Goal: Check status: Check status

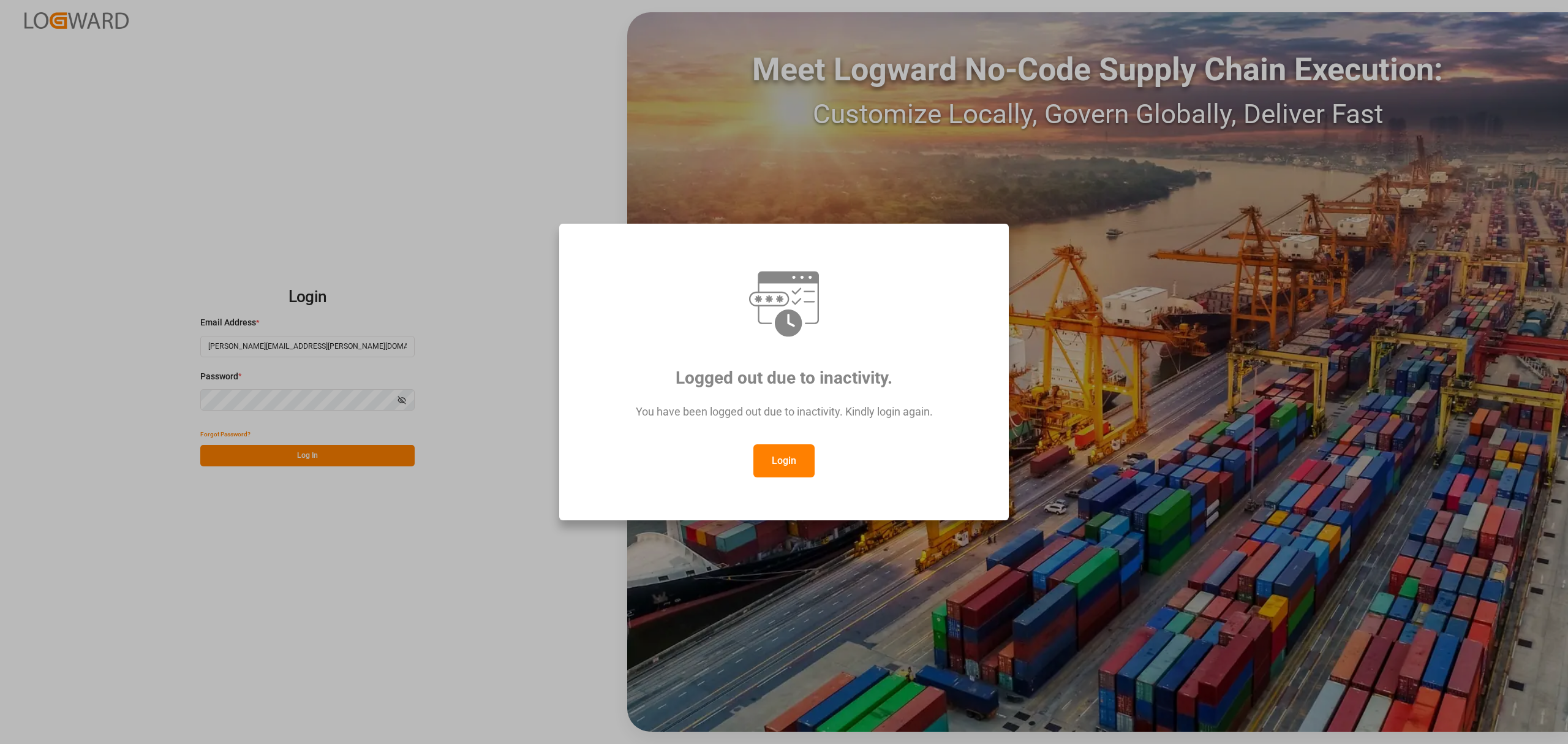
click at [767, 476] on button "Login" at bounding box center [784, 461] width 61 height 33
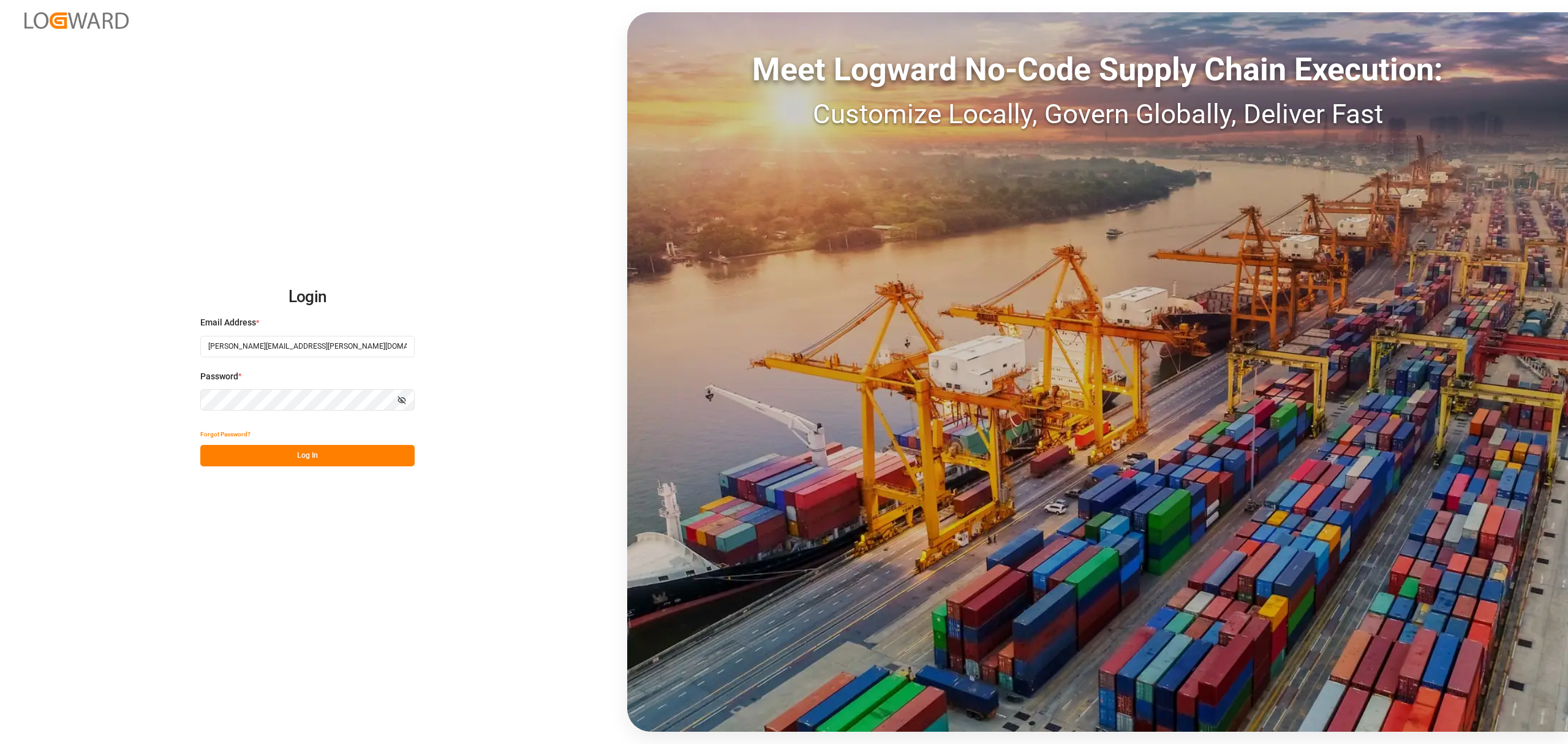
click at [347, 459] on button "Log In" at bounding box center [307, 455] width 215 height 21
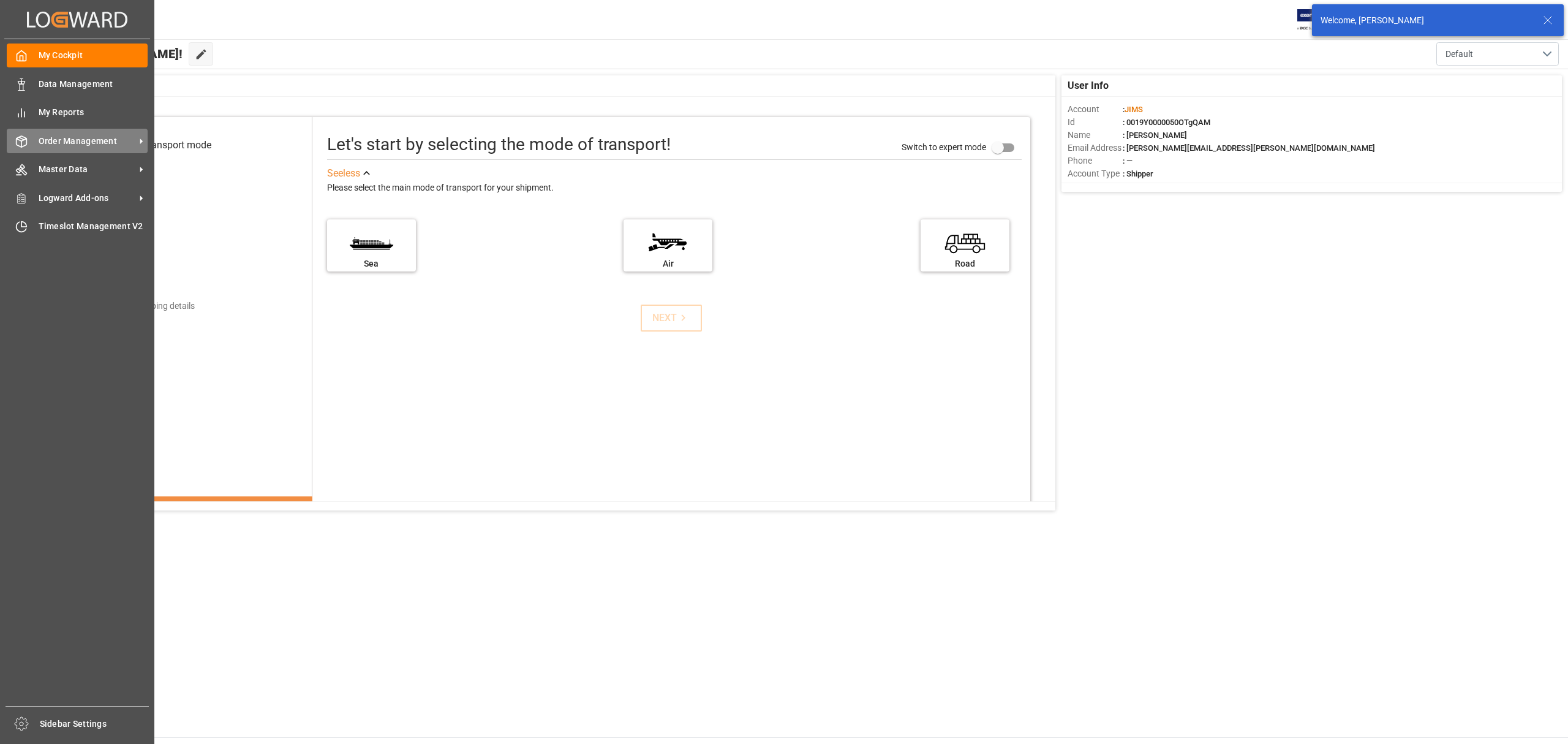
click at [85, 140] on span "Order Management" at bounding box center [87, 140] width 97 height 13
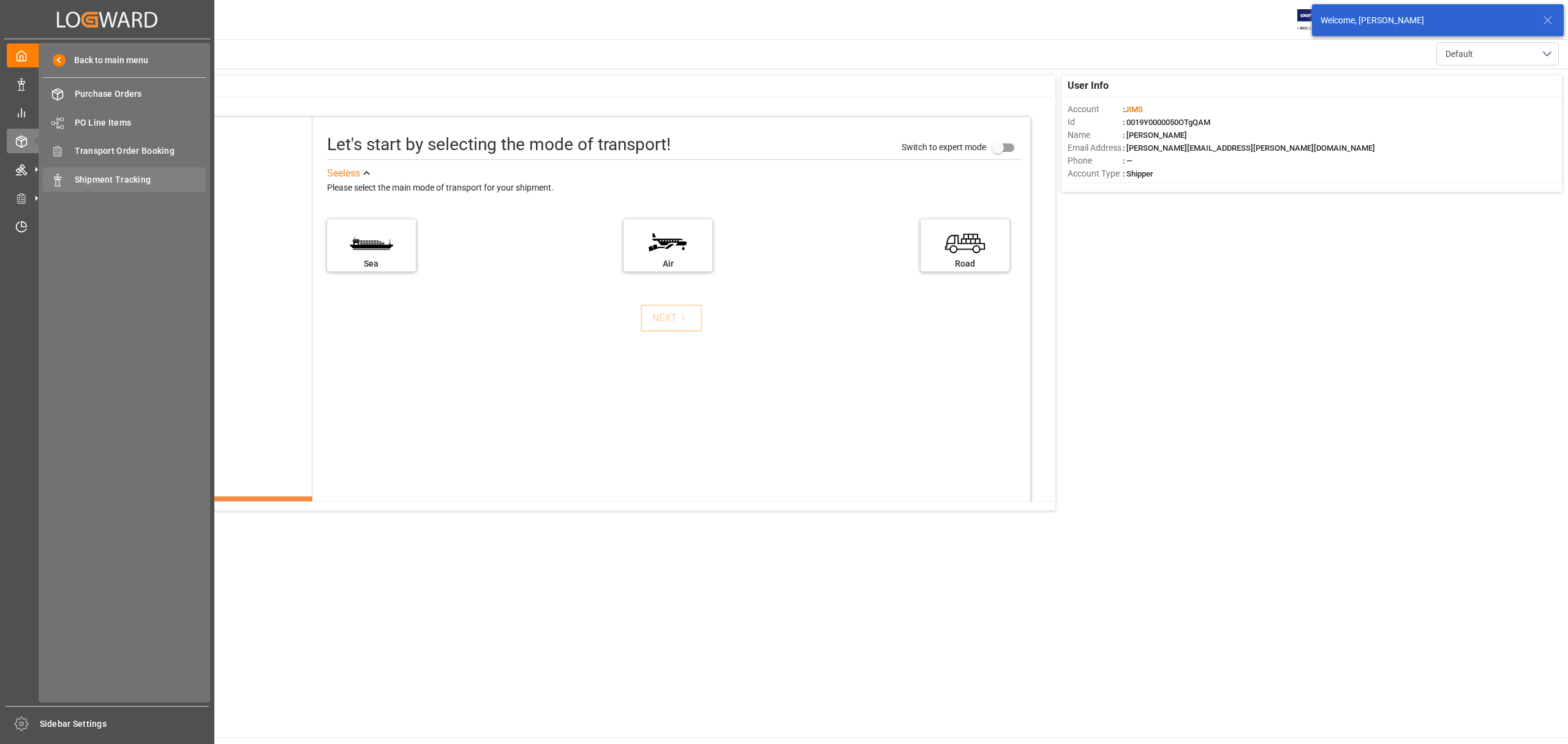
click at [113, 179] on span "Shipment Tracking" at bounding box center [140, 180] width 131 height 13
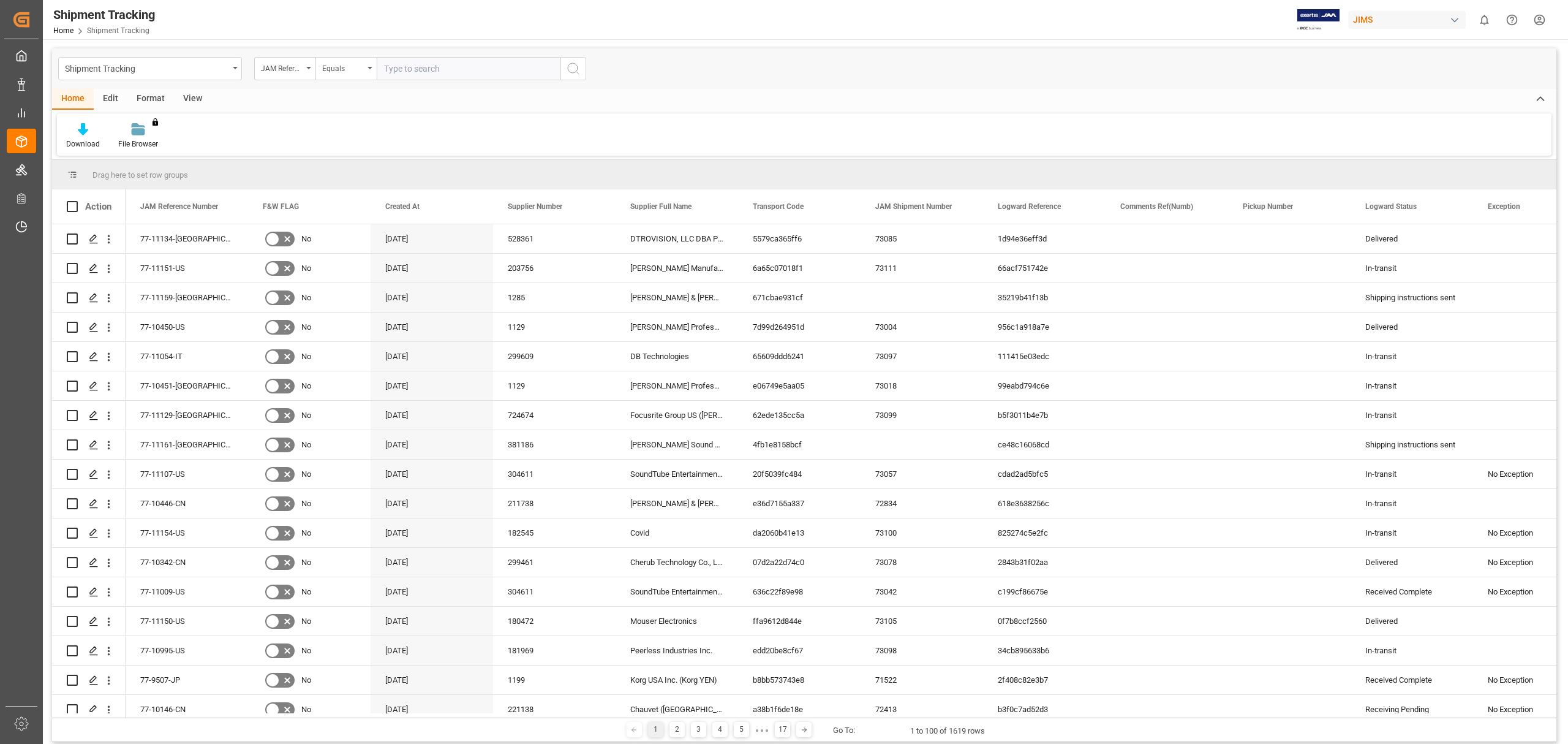
click at [478, 66] on input "text" at bounding box center [468, 68] width 184 height 23
type input "77-10243-be"
click at [579, 71] on icon "search button" at bounding box center [573, 68] width 14 height 14
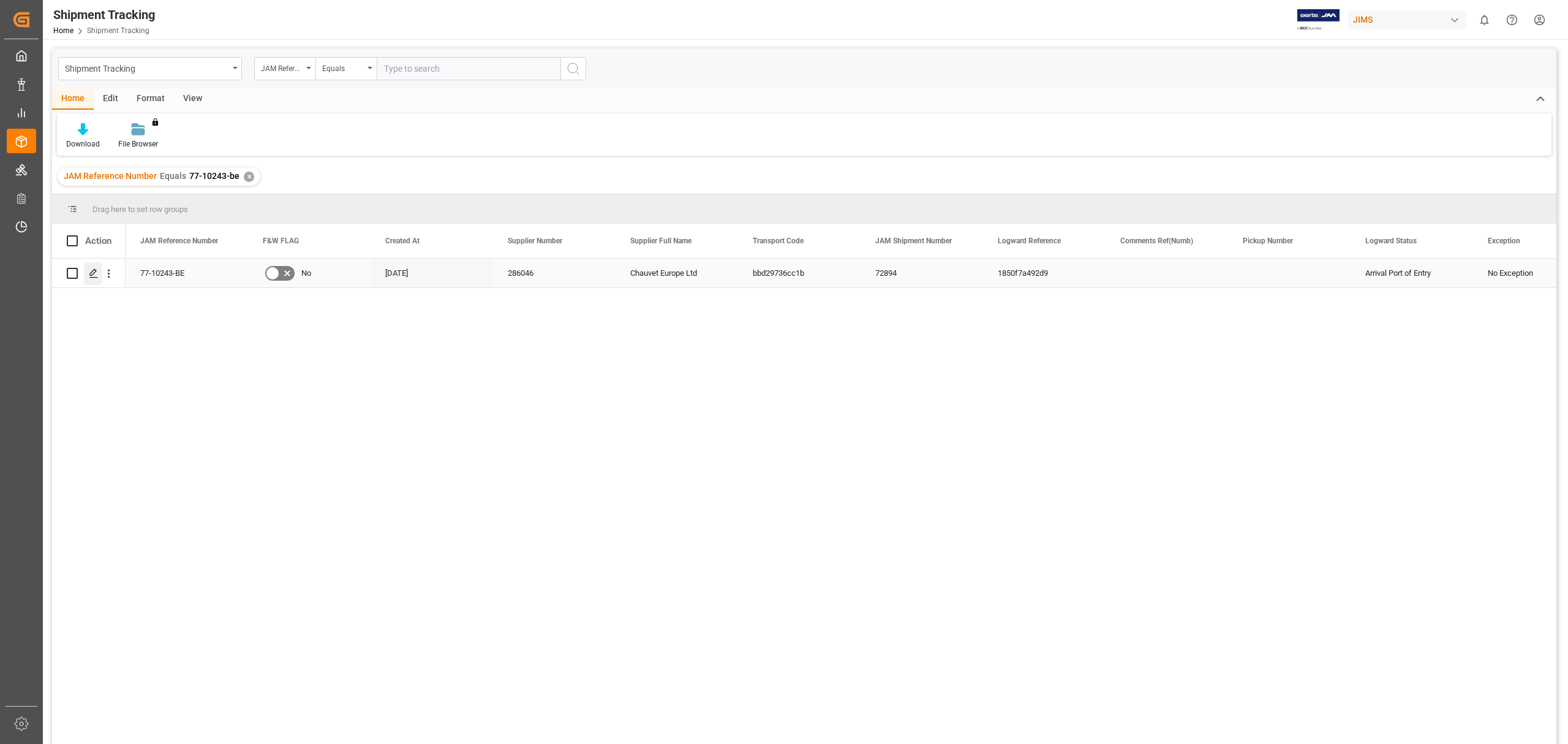
click at [91, 276] on icon "Press SPACE to select this row." at bounding box center [94, 273] width 10 height 10
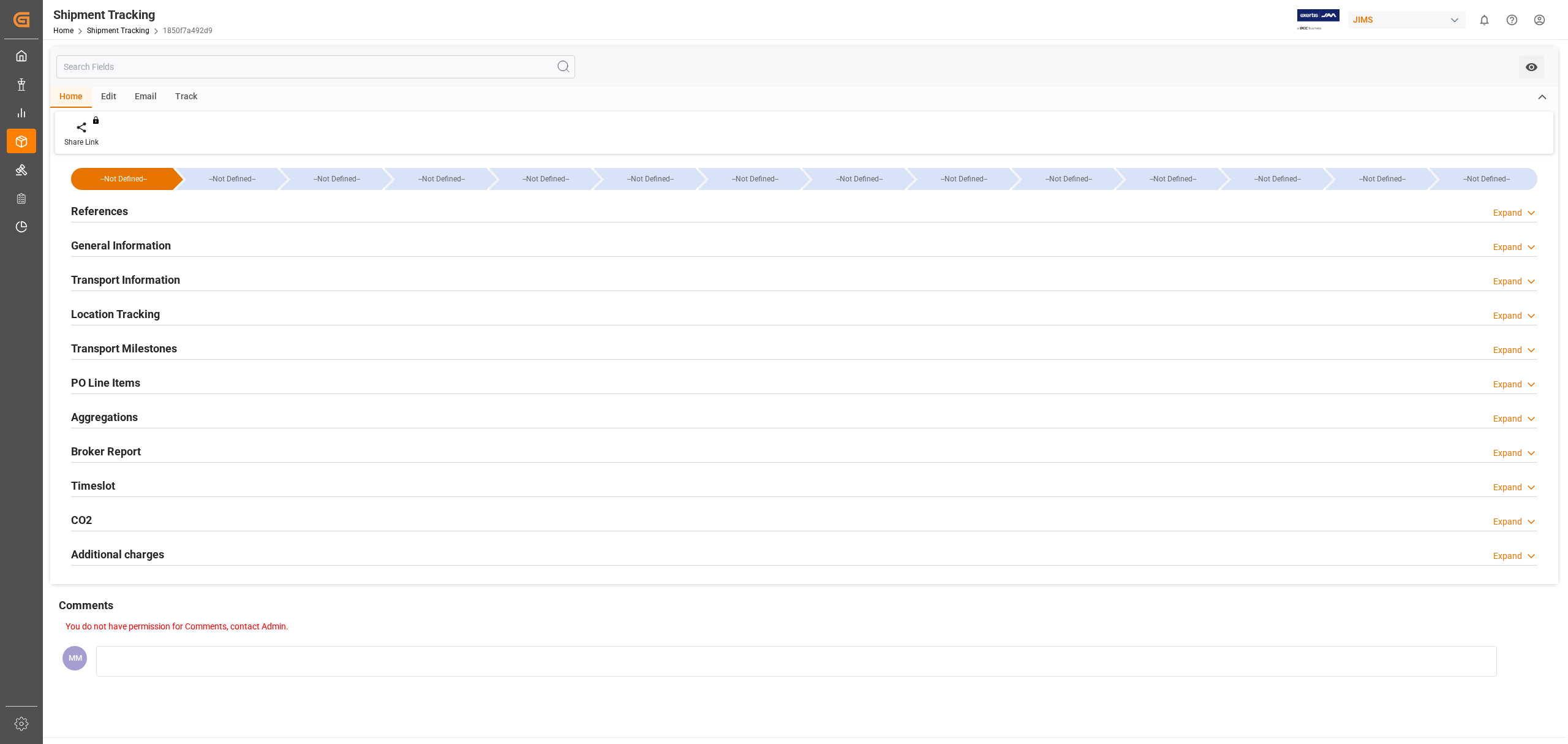
click at [136, 501] on div "Timeslot Expand" at bounding box center [804, 485] width 1483 height 34
click at [140, 483] on div "Timeslot Expand" at bounding box center [804, 484] width 1467 height 23
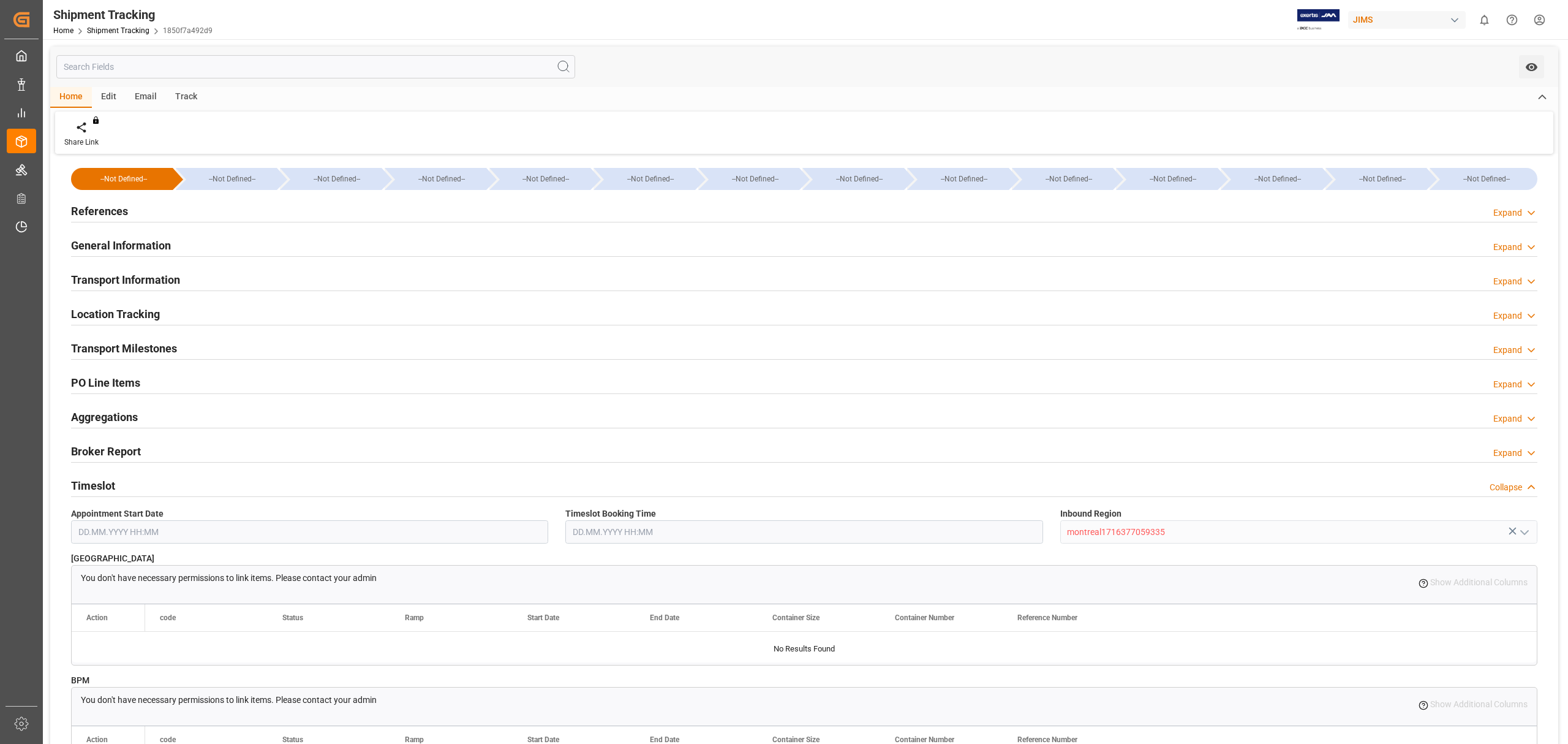
click at [140, 483] on div "Timeslot Collapse" at bounding box center [804, 484] width 1467 height 23
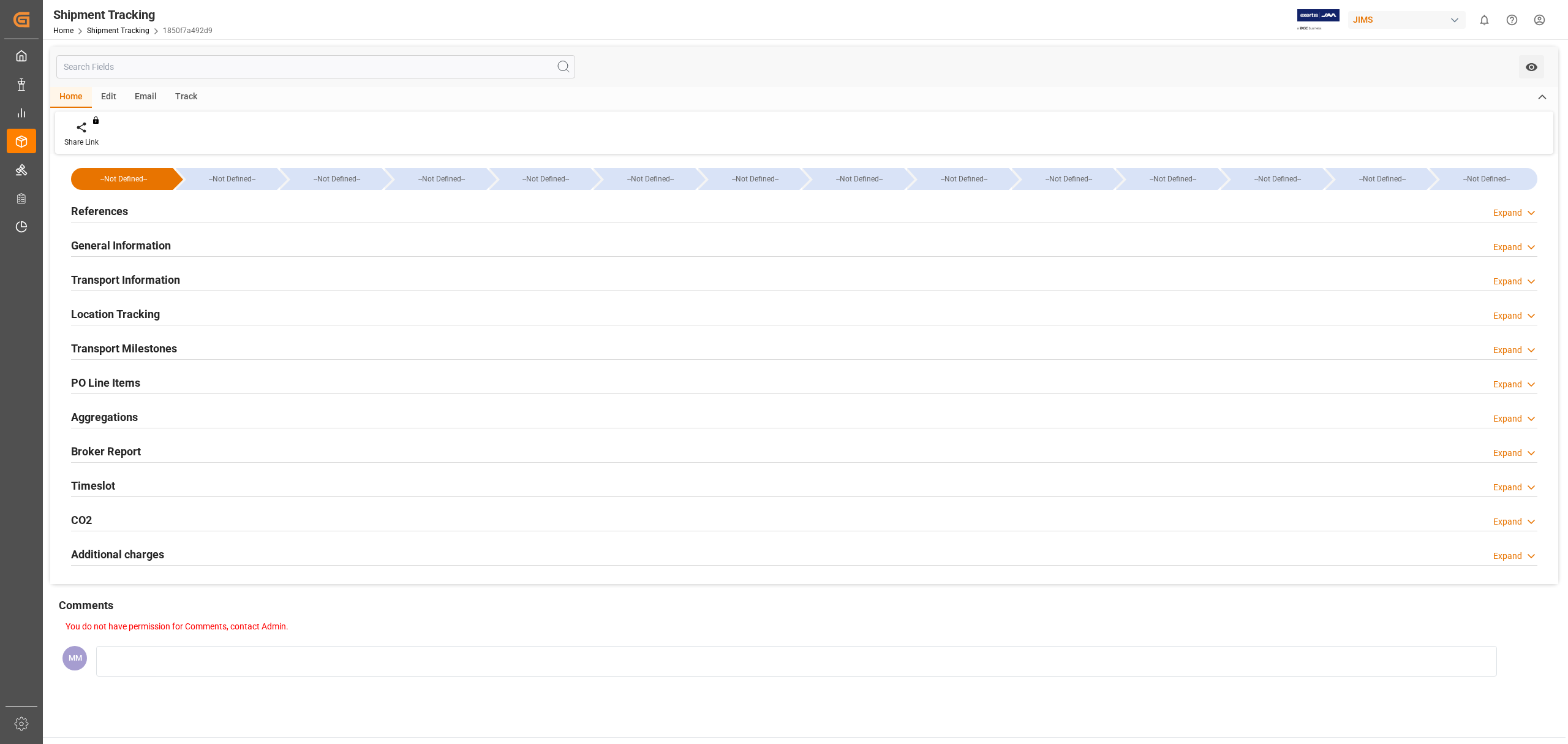
click at [171, 347] on h2 "Transport Milestones" at bounding box center [124, 348] width 106 height 17
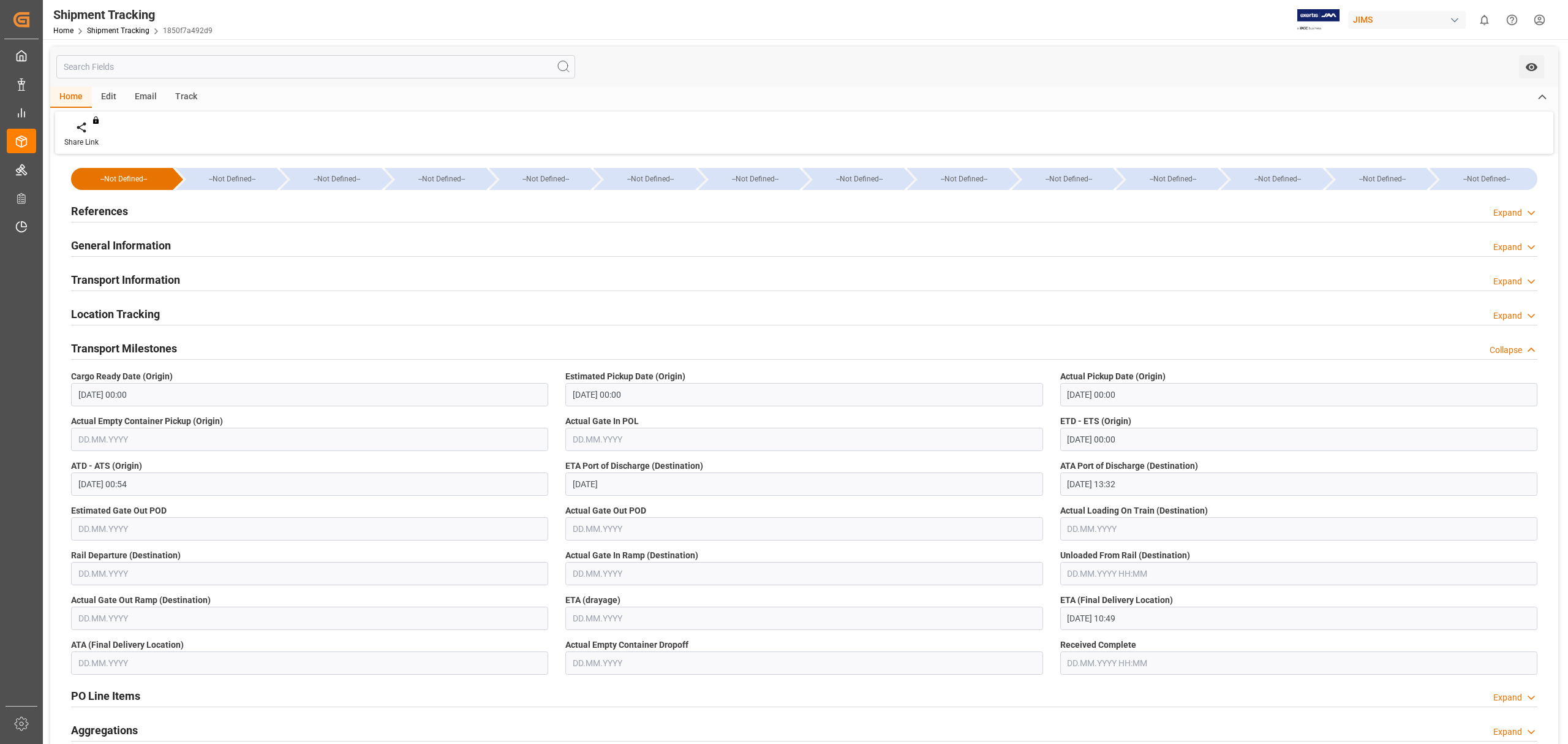
click at [155, 246] on h2 "General Information" at bounding box center [121, 245] width 100 height 17
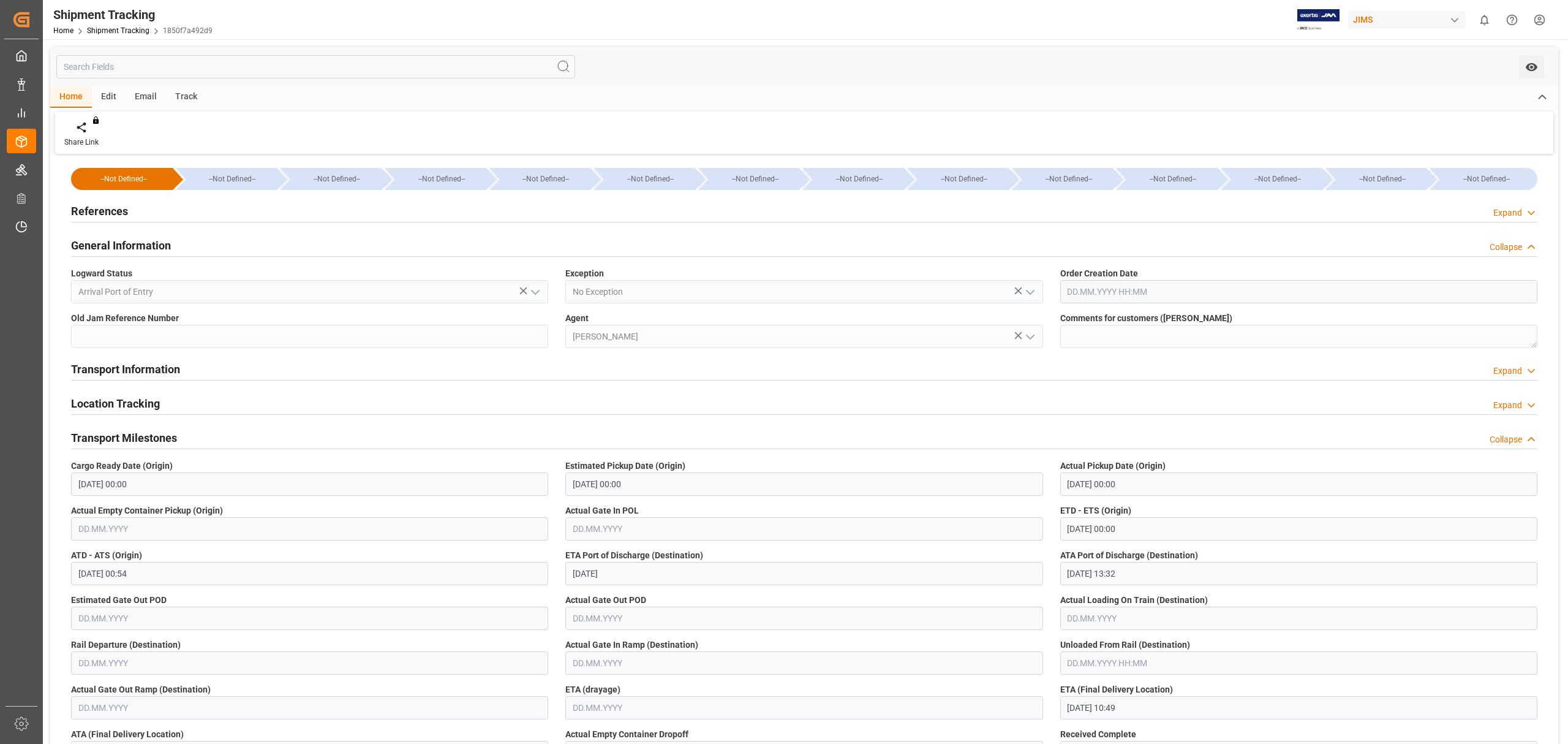
click at [99, 212] on h2 "References" at bounding box center [99, 211] width 57 height 17
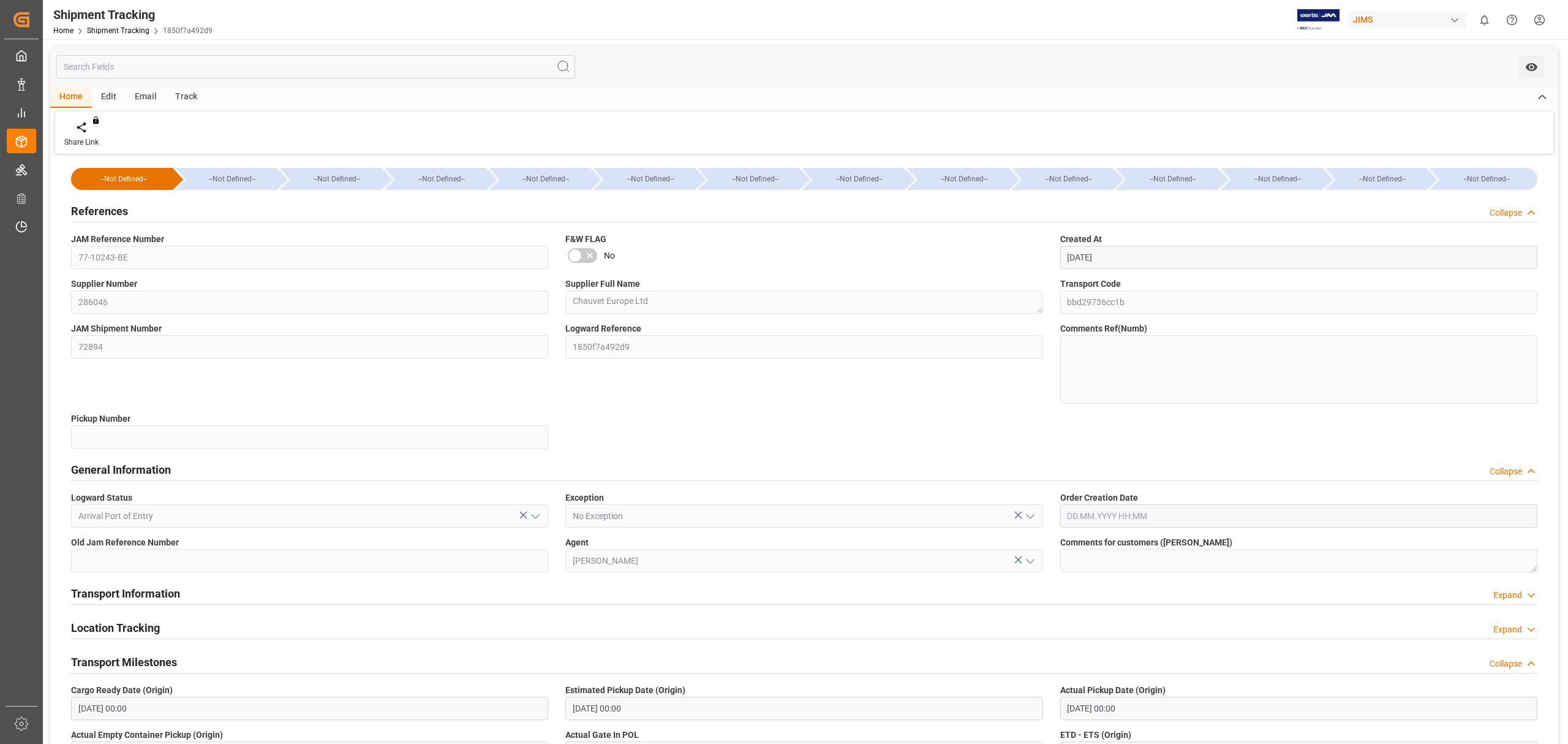
click at [102, 209] on h2 "References" at bounding box center [99, 211] width 57 height 17
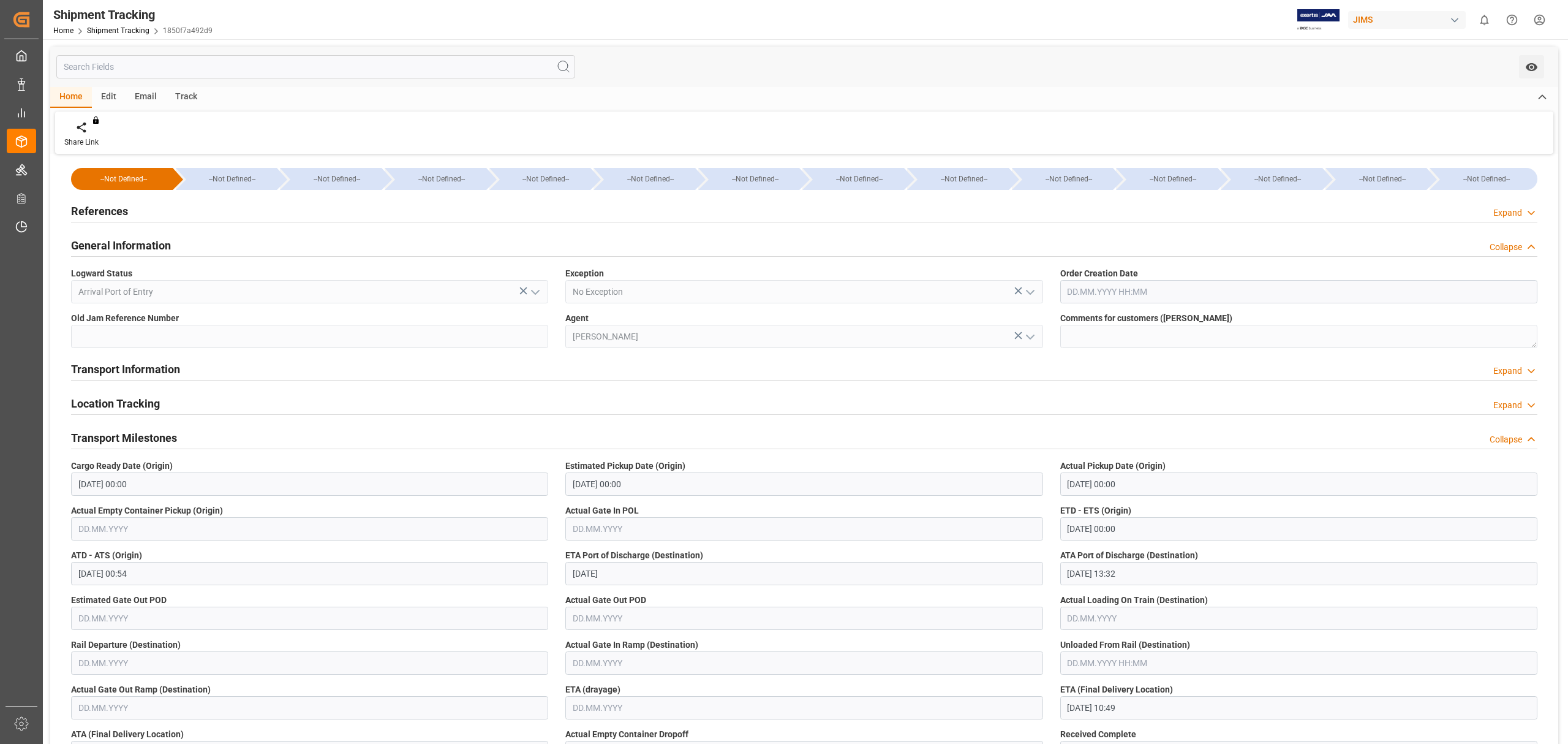
click at [103, 245] on h2 "General Information" at bounding box center [121, 245] width 100 height 17
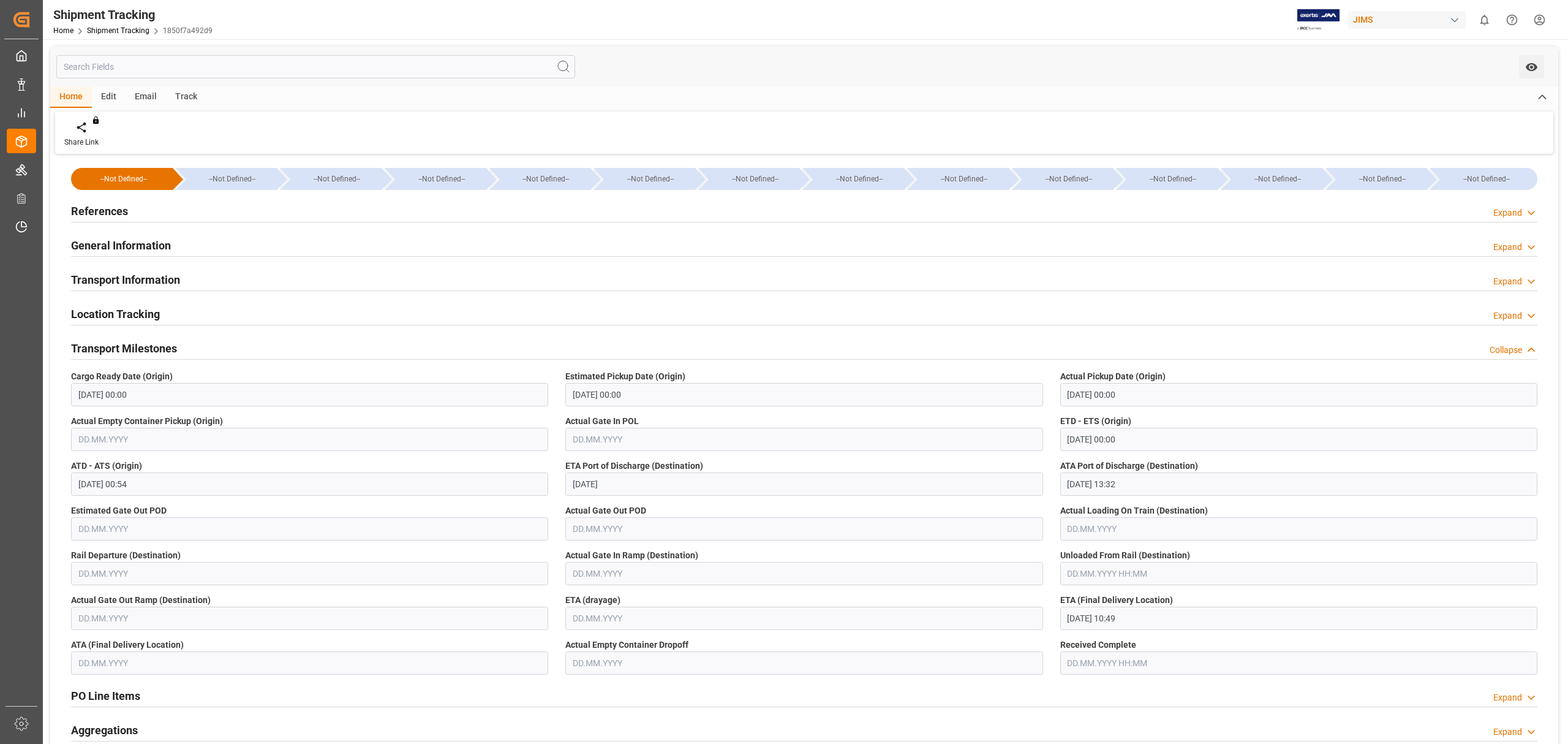
click at [141, 276] on h2 "Transport Information" at bounding box center [125, 279] width 109 height 17
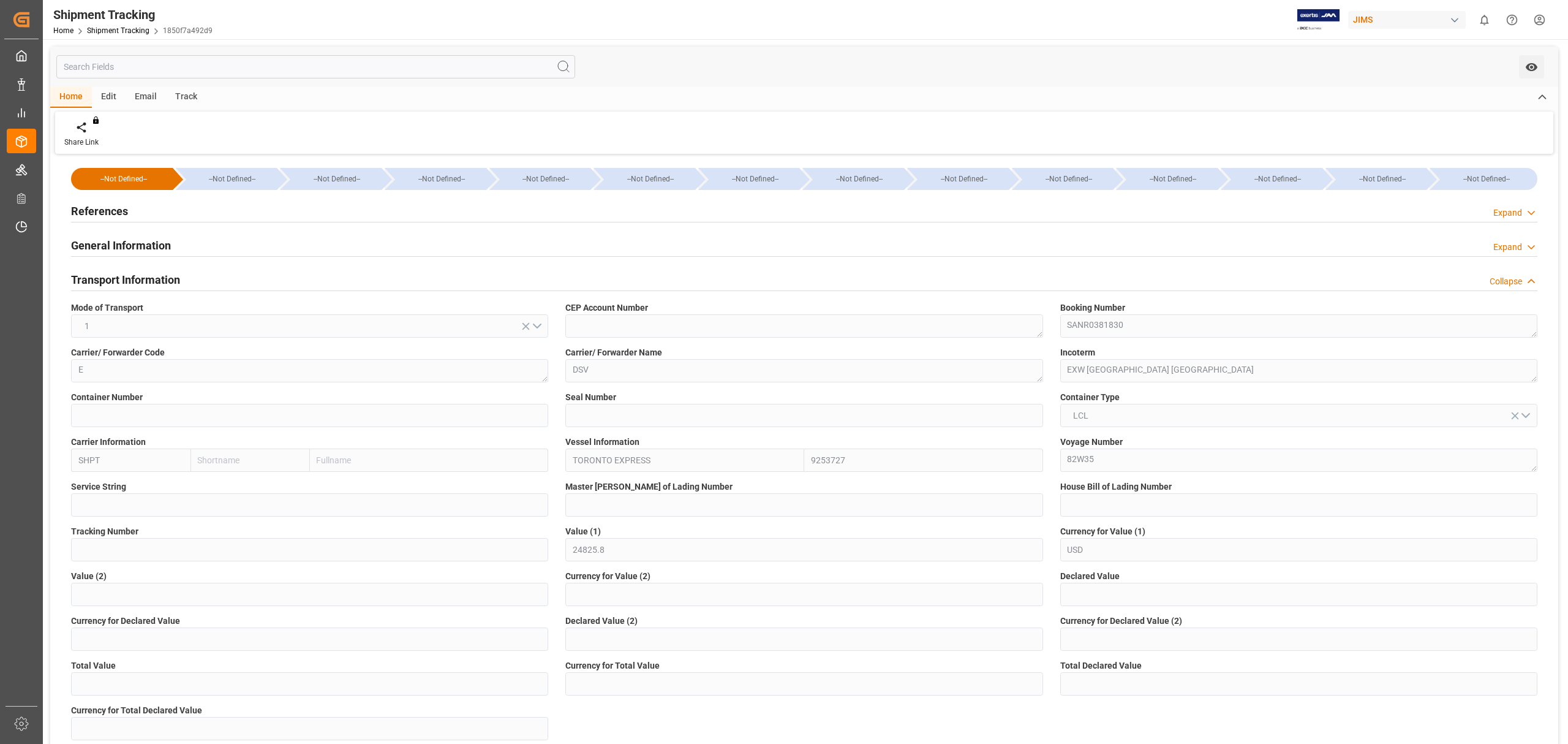
click at [841, 713] on div "--Not Defined-- --Not Defined-- --Not Defined-- --Not Defined-- --Not Defined--…" at bounding box center [804, 750] width 1508 height 1187
click at [209, 208] on div "References Expand" at bounding box center [804, 210] width 1467 height 23
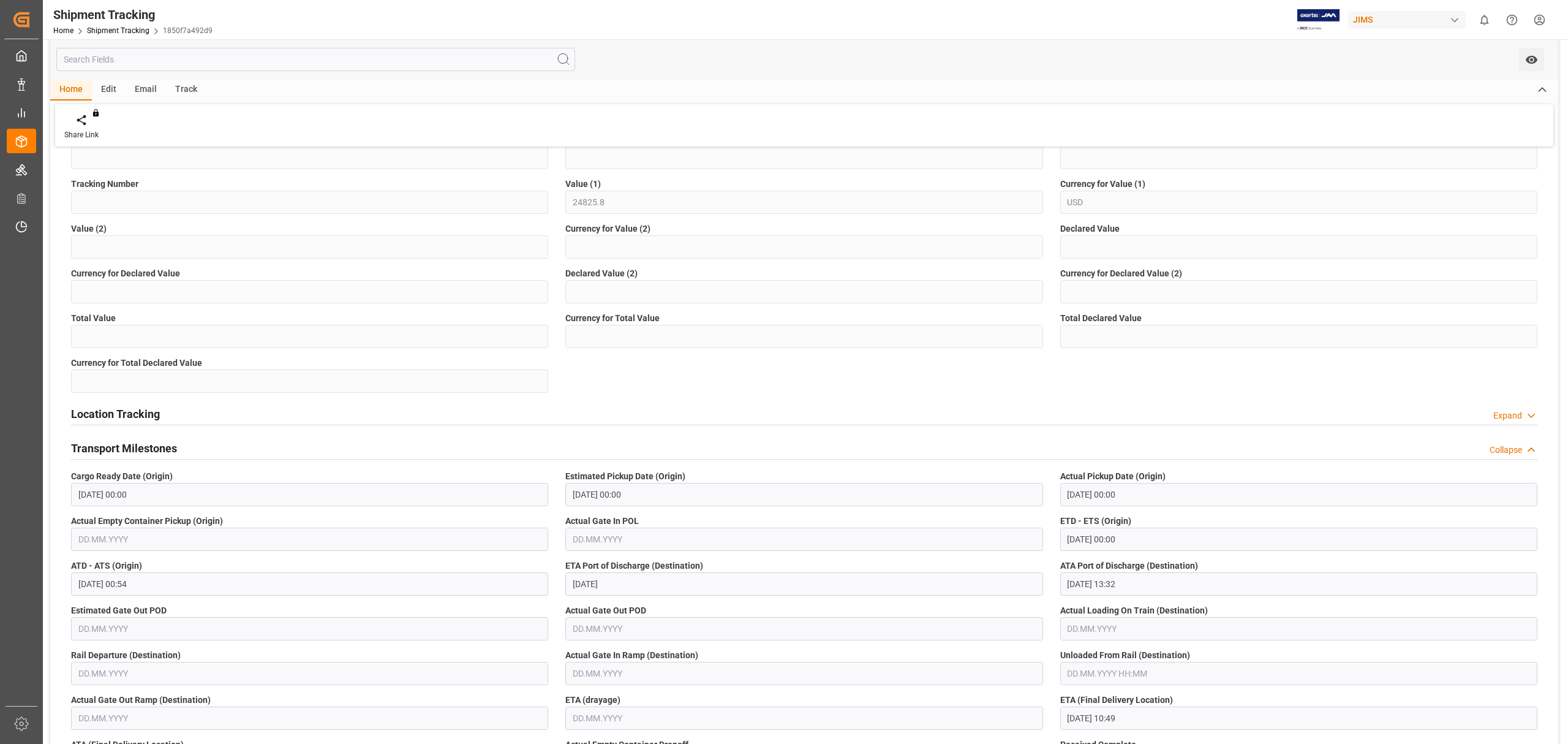
scroll to position [653, 0]
